Goal: Task Accomplishment & Management: Manage account settings

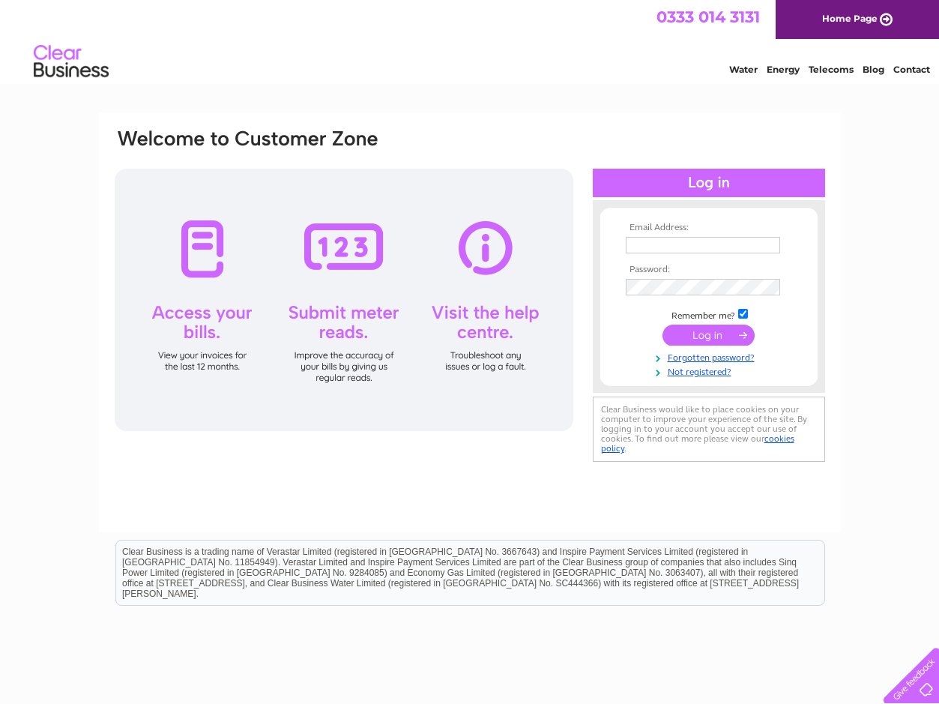
type input "[PERSON_NAME][EMAIL_ADDRESS][DOMAIN_NAME]"
click at [701, 333] on input "submit" at bounding box center [708, 334] width 92 height 21
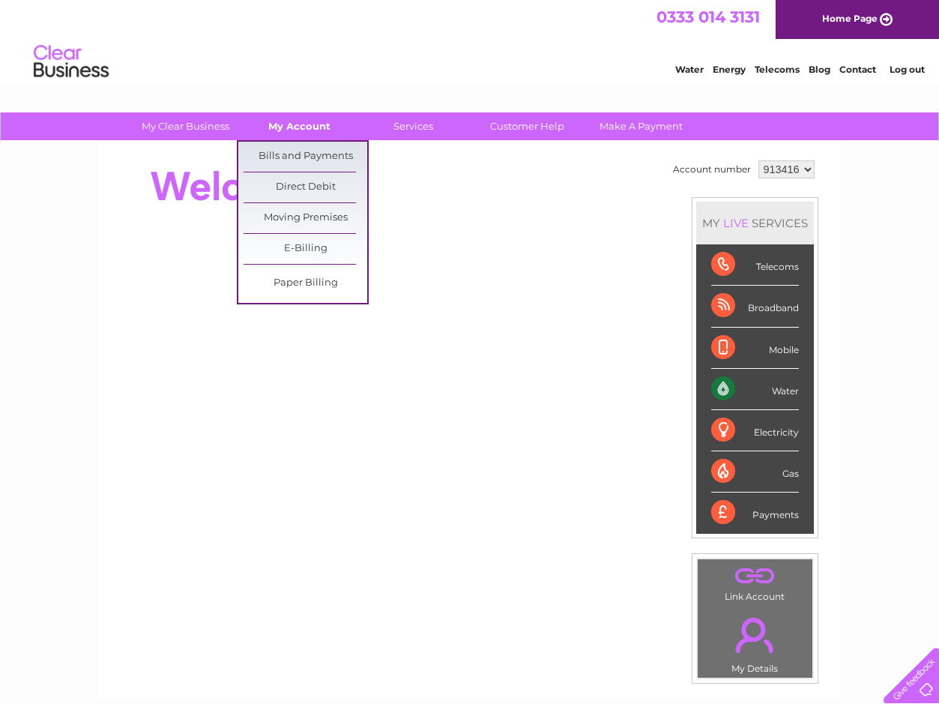
drag, startPoint x: 306, startPoint y: 149, endPoint x: 307, endPoint y: 113, distance: 36.0
click at [306, 149] on link "Bills and Payments" at bounding box center [306, 157] width 124 height 30
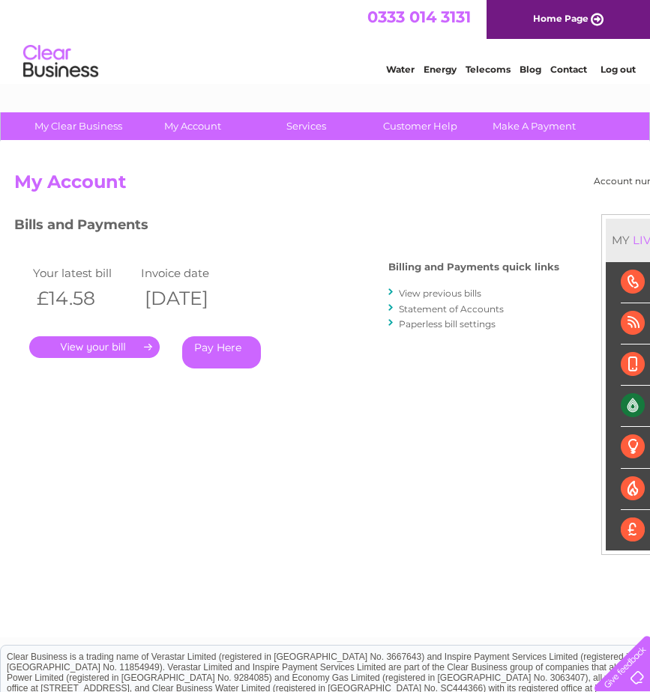
click at [79, 352] on link "." at bounding box center [94, 347] width 130 height 22
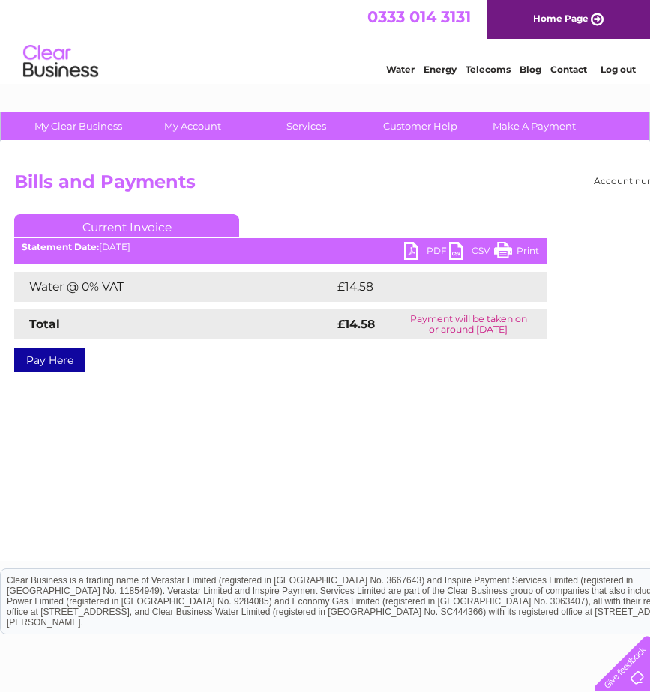
click at [412, 246] on link "PDF" at bounding box center [426, 253] width 45 height 22
